Goal: Task Accomplishment & Management: Use online tool/utility

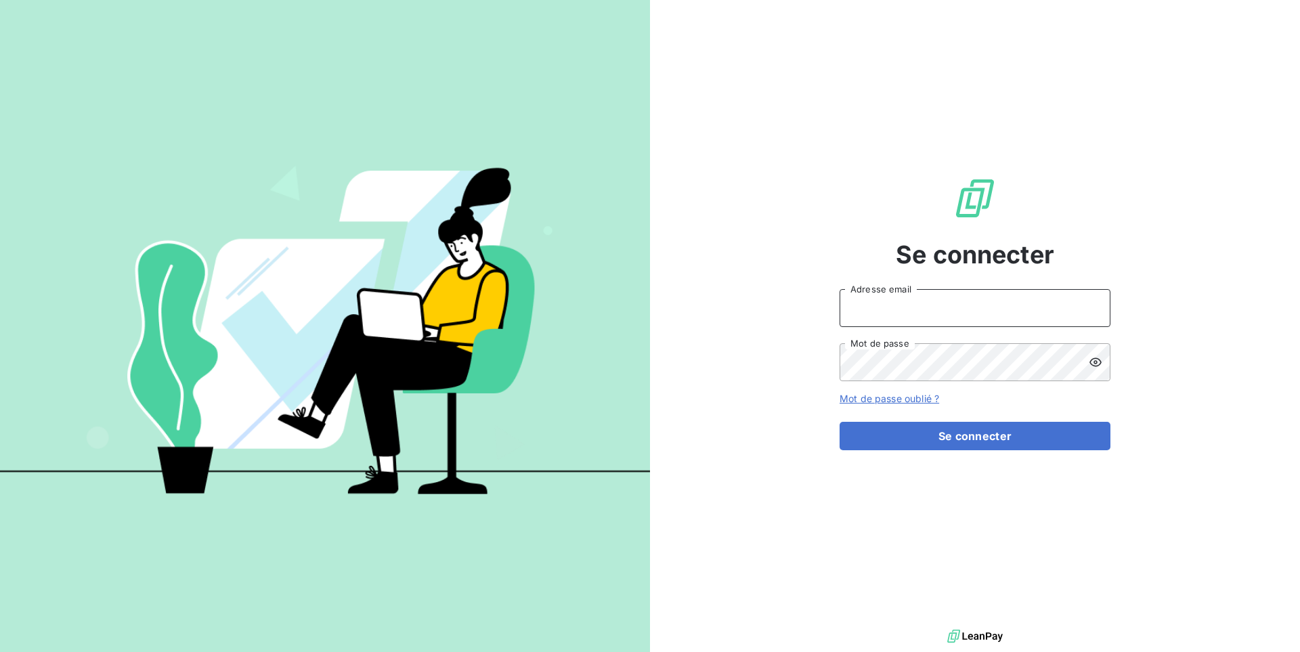
click at [880, 312] on input "Adresse email" at bounding box center [974, 308] width 271 height 38
type input "admin@pleco"
click at [839, 422] on button "Se connecter" at bounding box center [974, 436] width 271 height 28
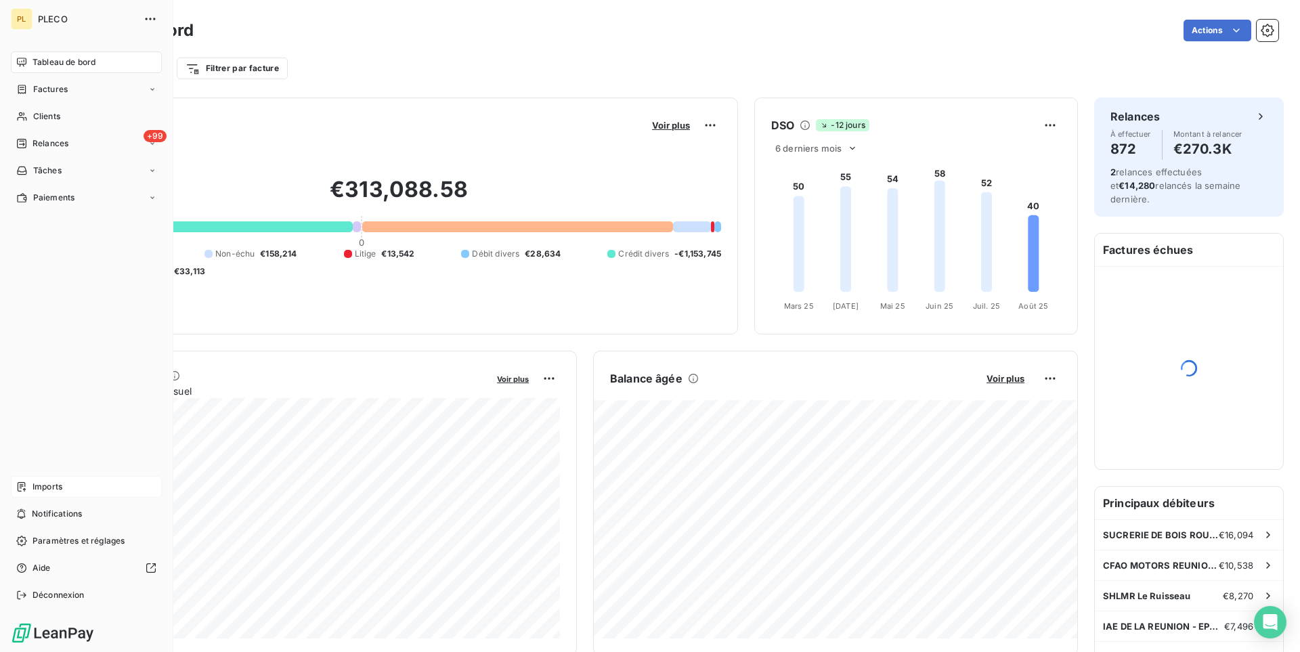
click at [54, 482] on span "Imports" at bounding box center [47, 487] width 30 height 12
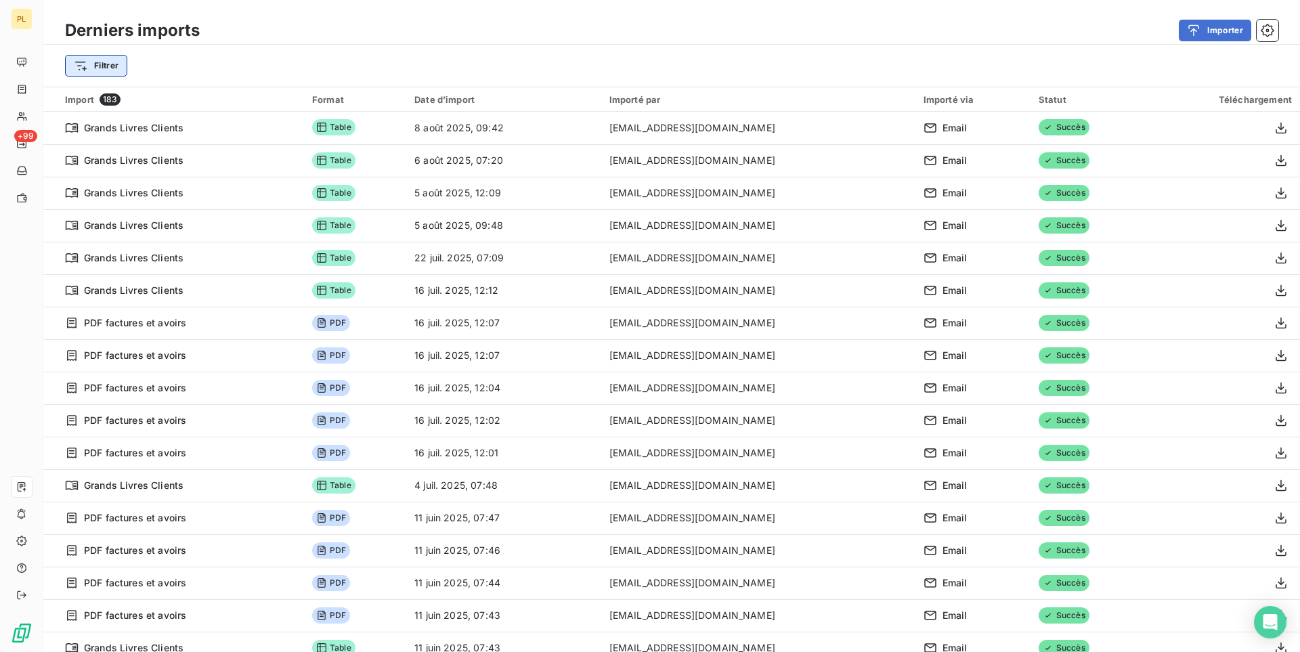
click at [106, 72] on html "PL +99 Derniers imports Importer Filtrer Import 183 Format Date d’import Import…" at bounding box center [650, 326] width 1300 height 652
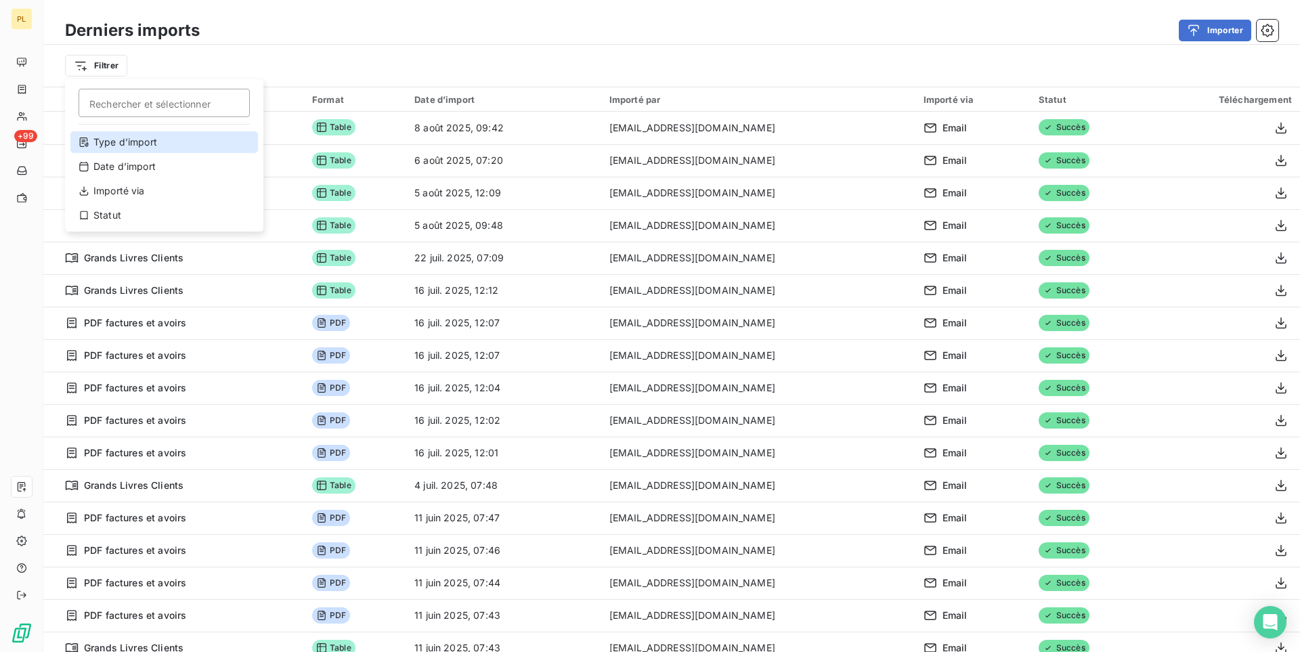
click at [120, 135] on div "Type d’import" at bounding box center [163, 142] width 187 height 22
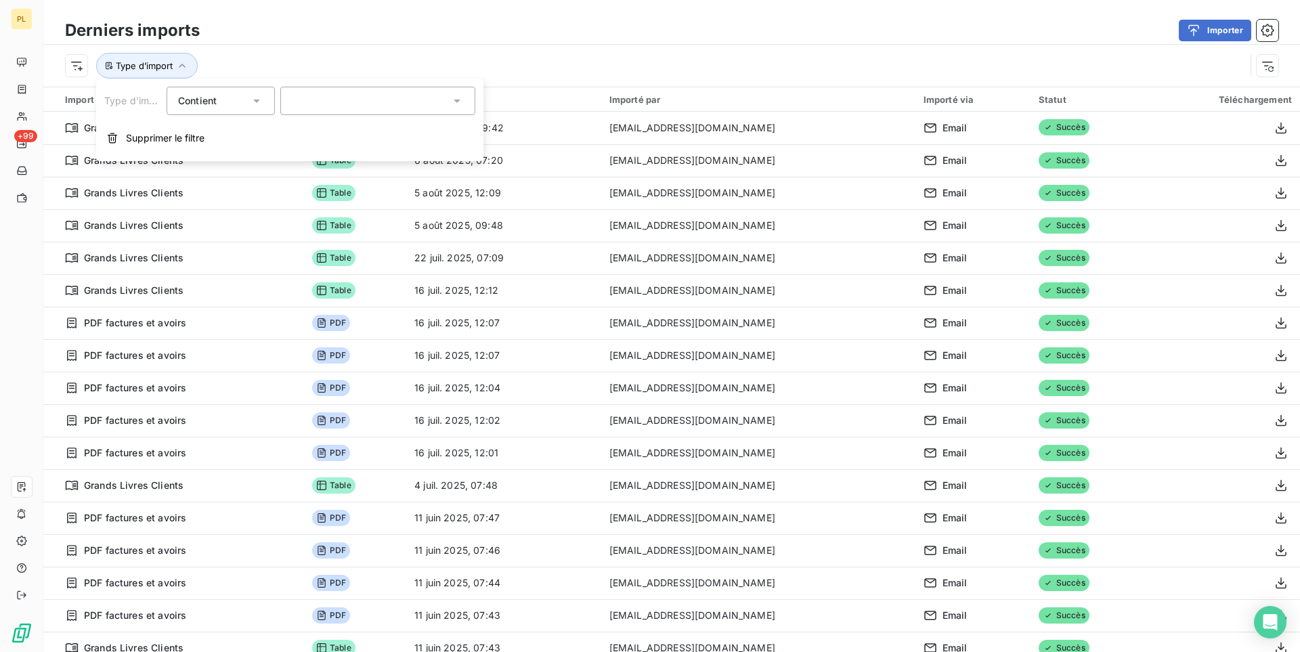
click at [323, 97] on div at bounding box center [377, 101] width 195 height 28
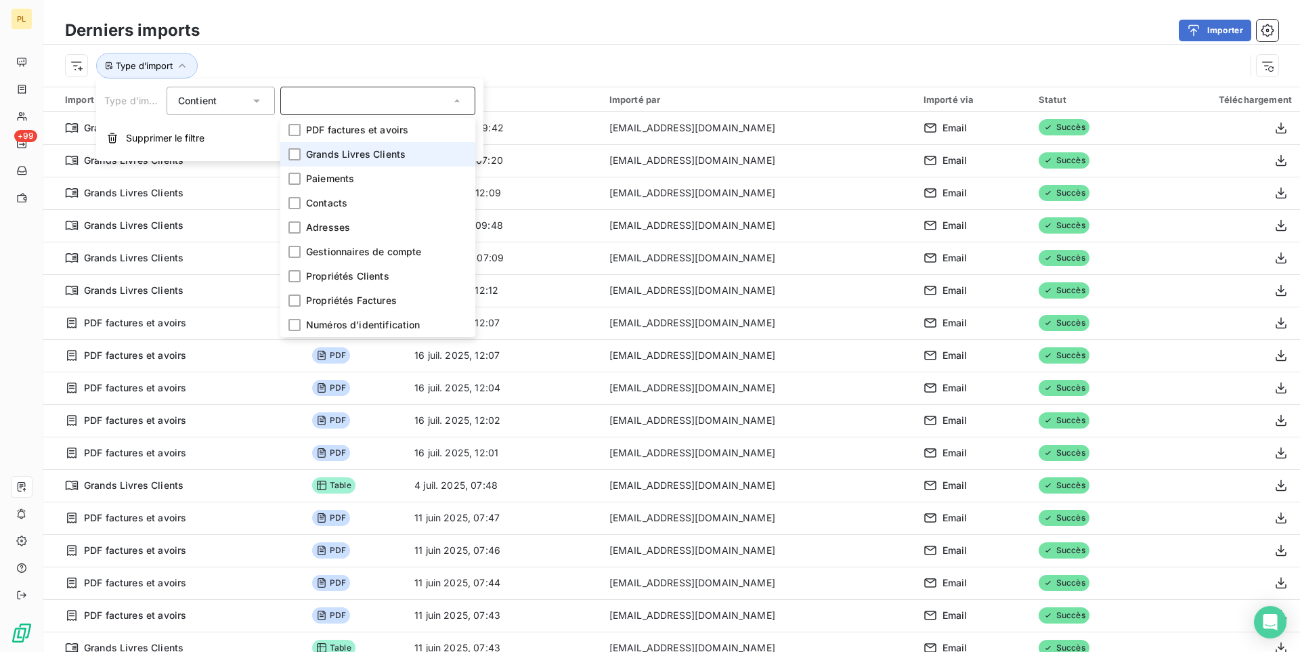
click at [338, 151] on span "Grands Livres Clients" at bounding box center [355, 155] width 99 height 14
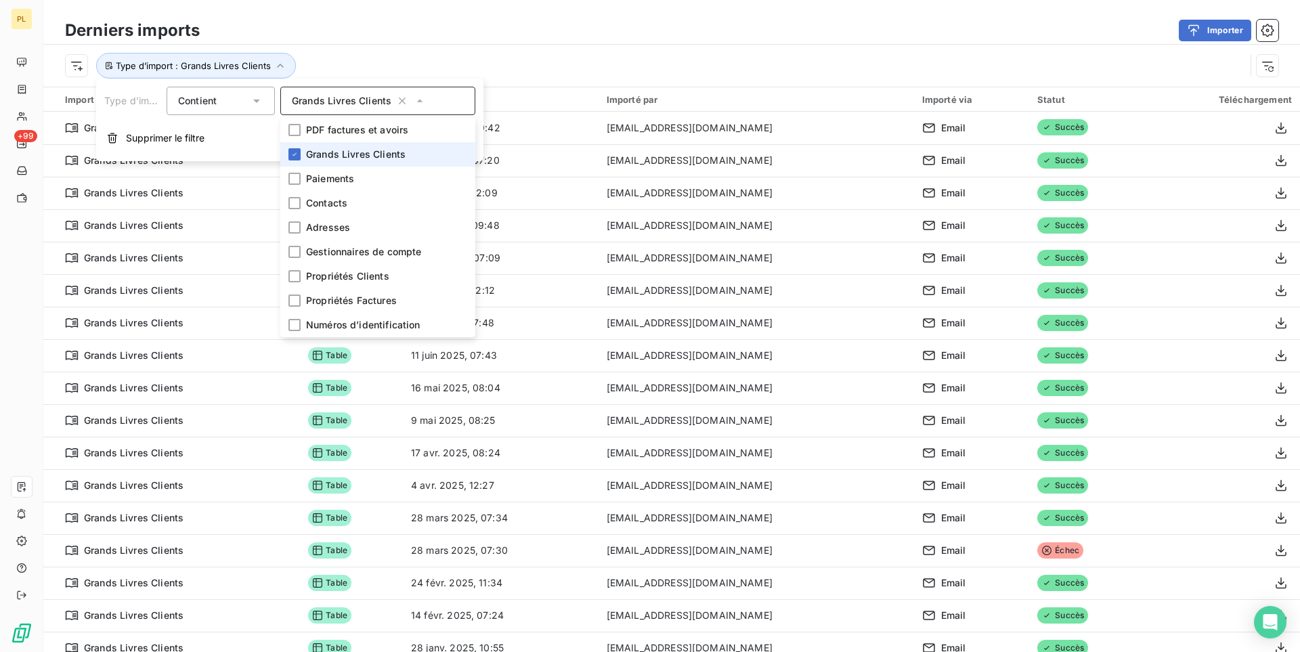
drag, startPoint x: 451, startPoint y: 16, endPoint x: 457, endPoint y: 35, distance: 19.7
click at [451, 16] on div "Derniers imports Importer Type d’import : Grands Livres Clients" at bounding box center [671, 43] width 1256 height 87
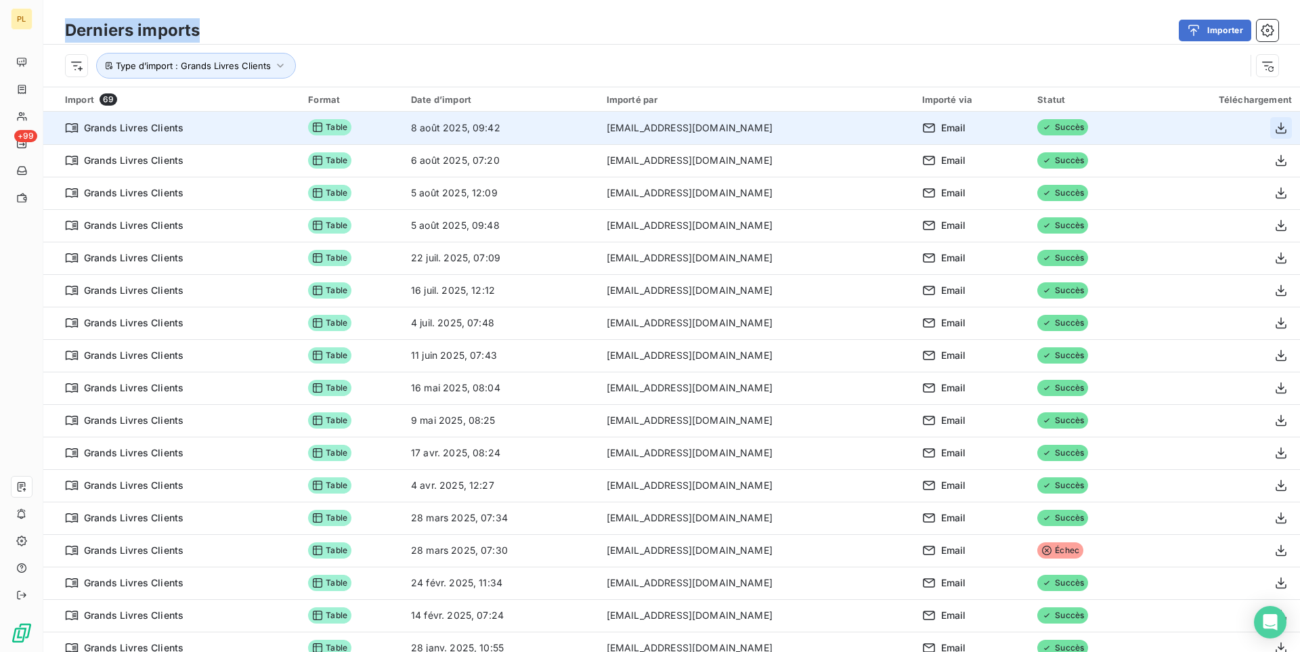
click at [1277, 133] on icon "button" at bounding box center [1280, 128] width 11 height 12
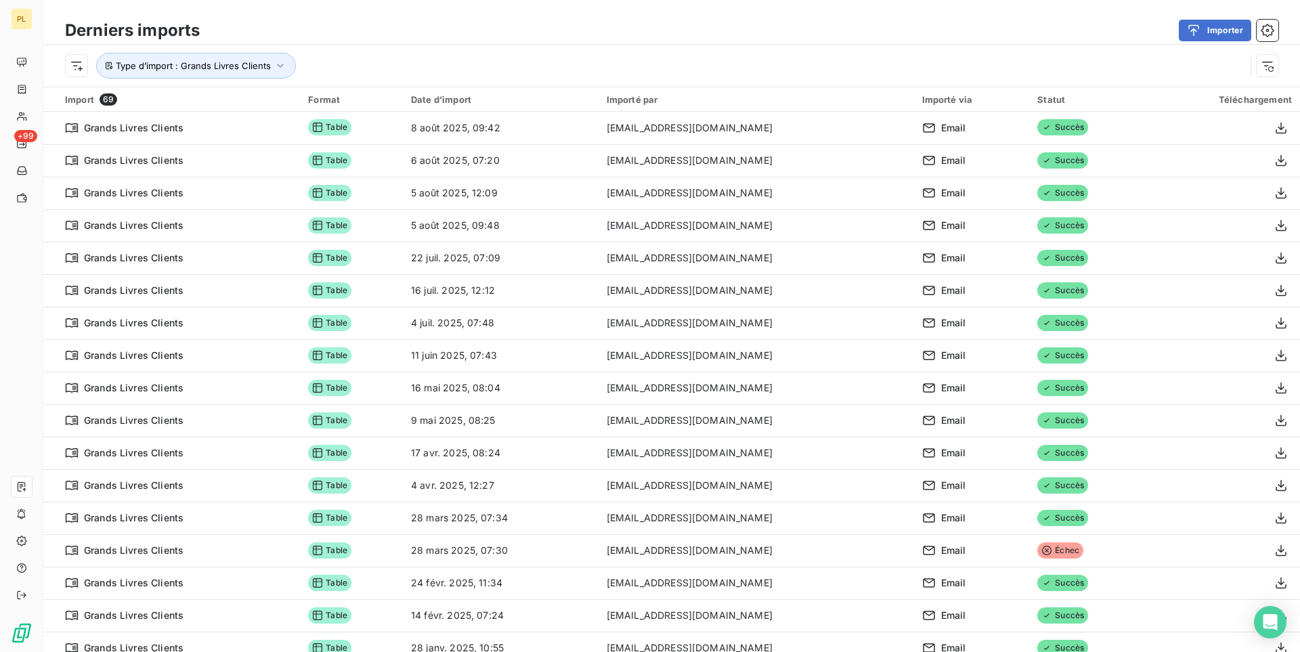
click at [922, 78] on div "Type d’import : Grands Livres Clients" at bounding box center [655, 66] width 1180 height 26
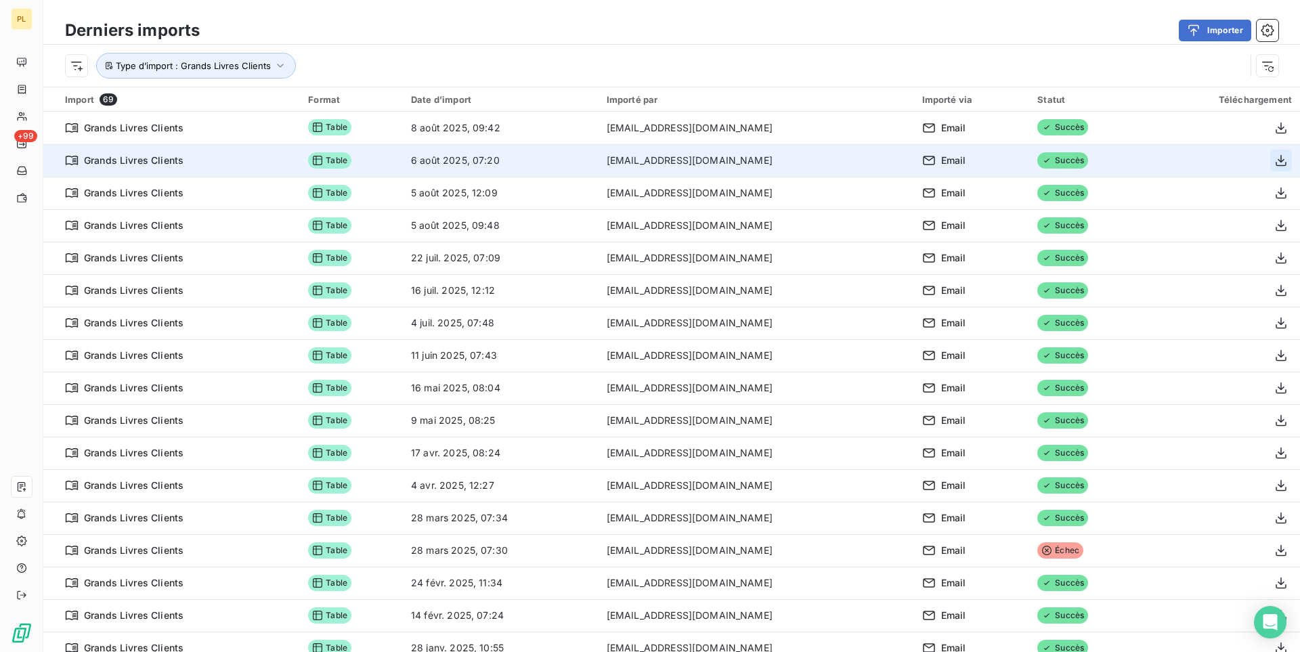
click at [1276, 161] on icon "button" at bounding box center [1281, 161] width 14 height 14
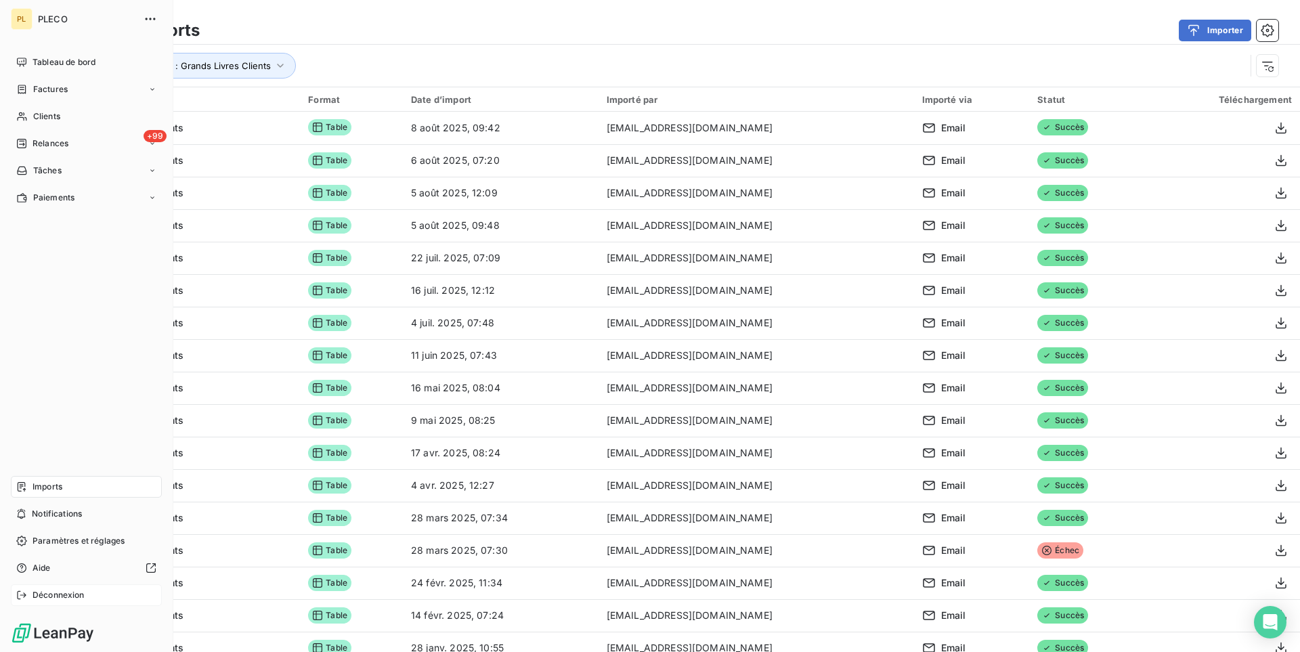
click at [64, 591] on span "Déconnexion" at bounding box center [58, 595] width 52 height 12
